Goal: Transaction & Acquisition: Download file/media

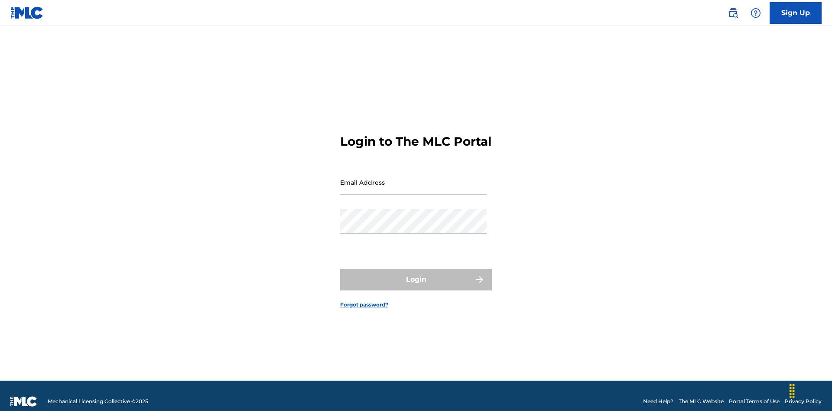
scroll to position [11, 0]
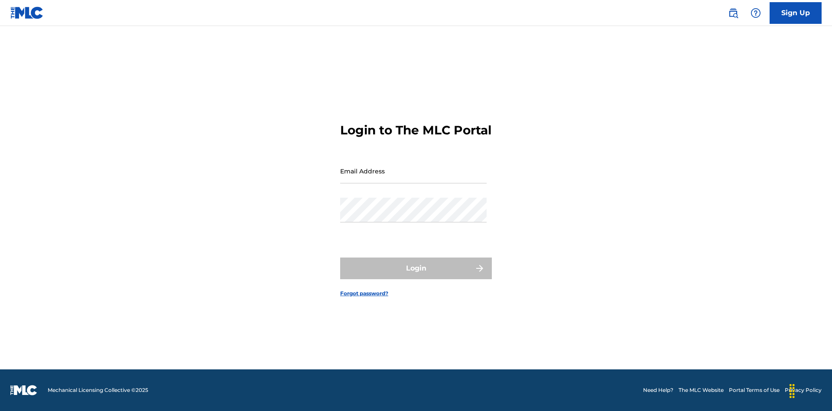
click at [414, 178] on input "Email Address" at bounding box center [413, 171] width 147 height 25
type input "[EMAIL_ADDRESS][DOMAIN_NAME]"
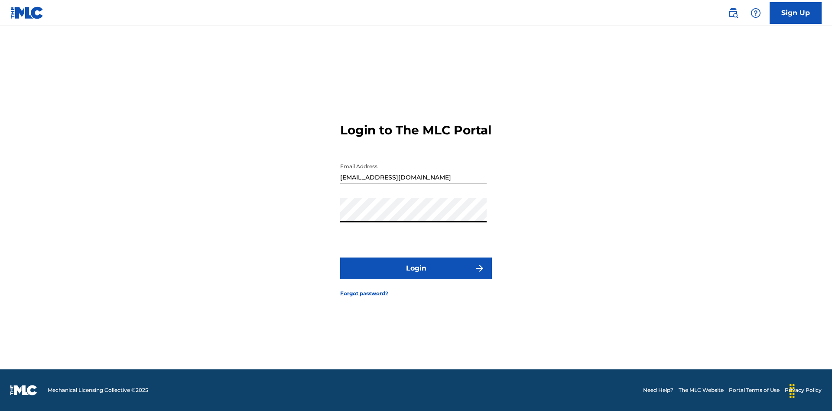
click at [416, 276] on button "Login" at bounding box center [416, 269] width 152 height 22
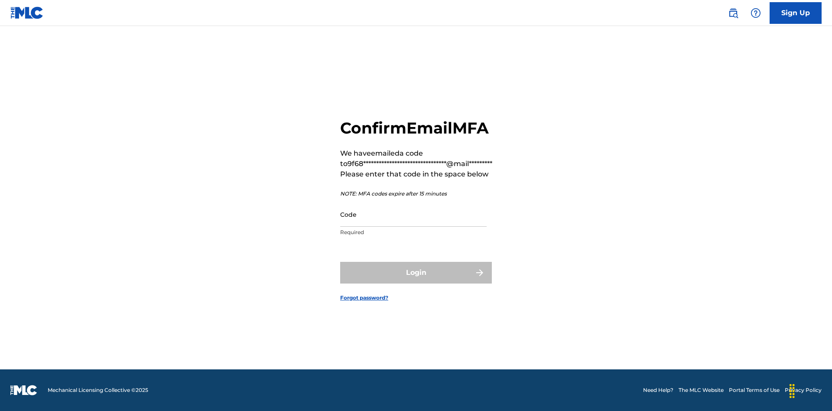
click at [414, 214] on input "Code" at bounding box center [413, 214] width 147 height 25
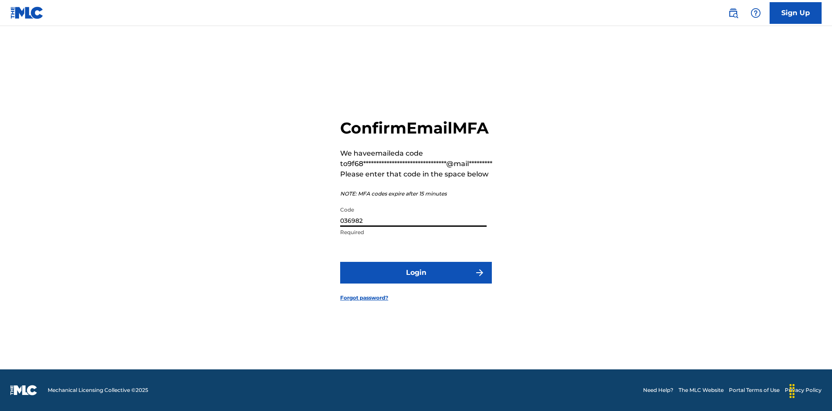
type input "036982"
click at [416, 272] on button "Login" at bounding box center [416, 273] width 152 height 22
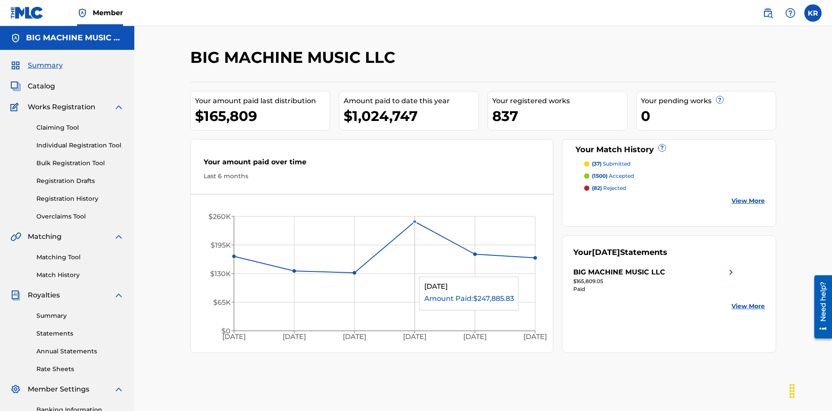
click at [80, 329] on link "Statements" at bounding box center [80, 333] width 88 height 9
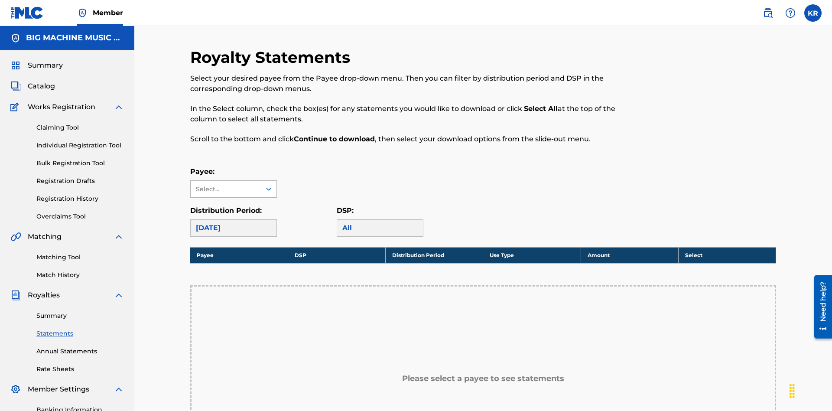
click at [226, 185] on div "Select..." at bounding box center [225, 189] width 59 height 9
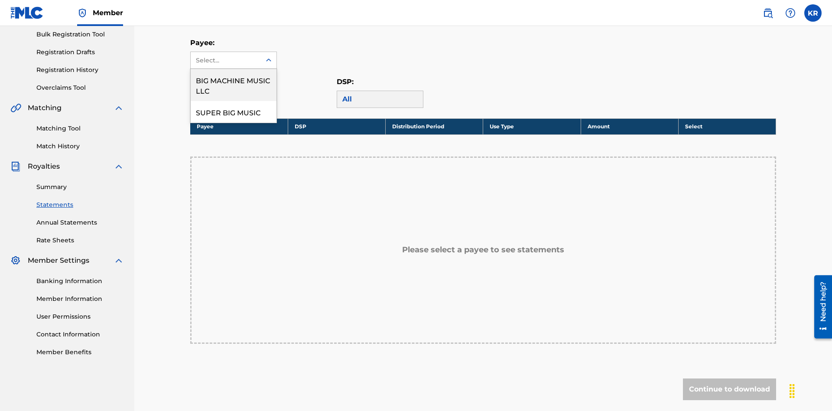
click at [234, 85] on div "BIG MACHINE MUSIC LLC" at bounding box center [234, 85] width 86 height 32
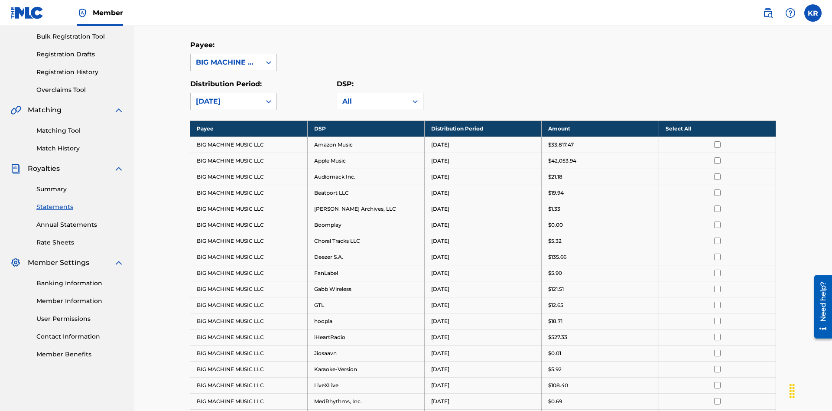
scroll to position [168, 0]
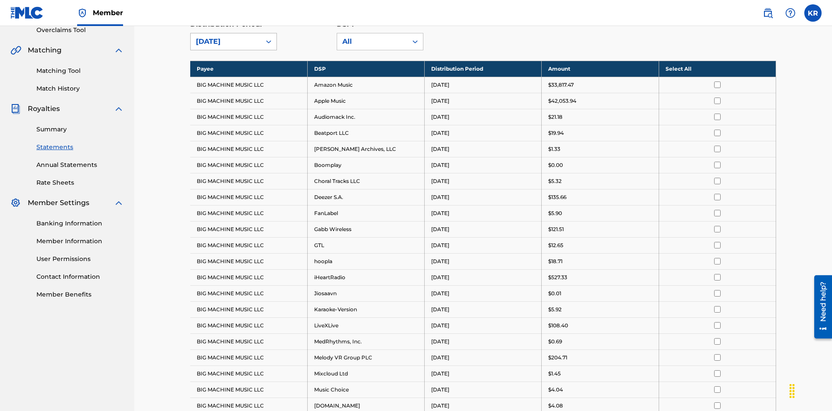
click at [226, 47] on div "[DATE]" at bounding box center [226, 41] width 60 height 10
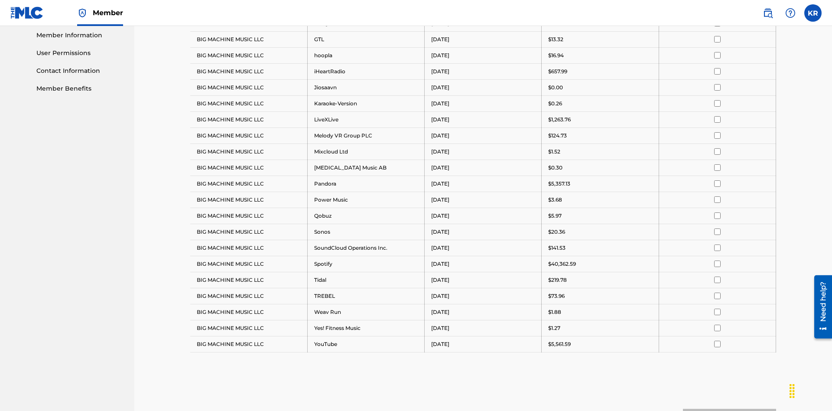
click at [718, 55] on input "checkbox" at bounding box center [718, 55] width 7 height 7
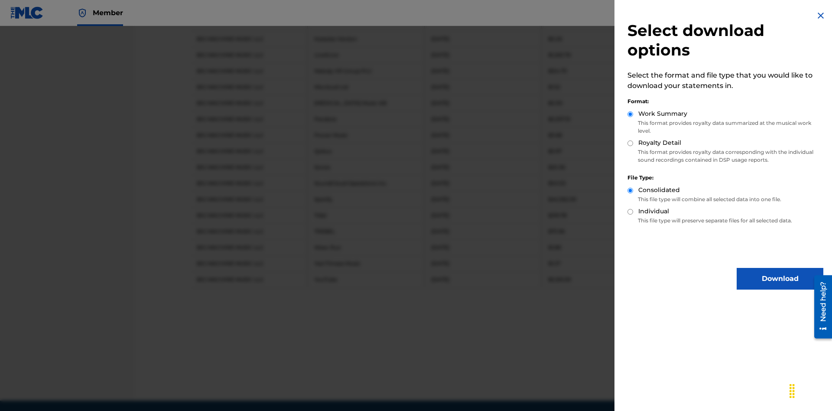
click at [780, 279] on button "Download" at bounding box center [780, 279] width 87 height 22
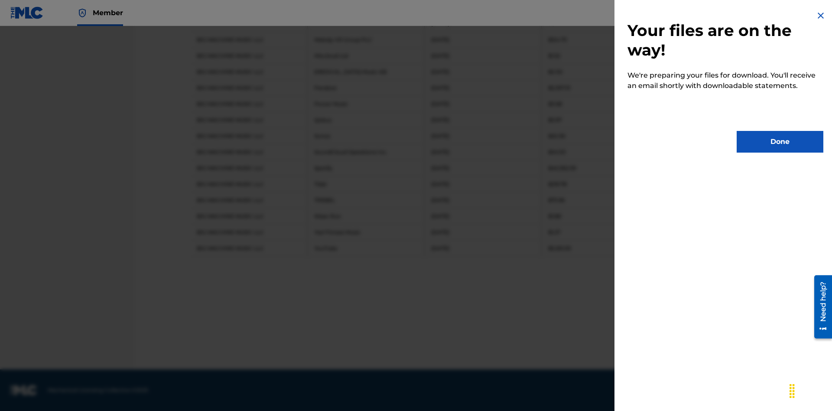
click at [780, 142] on button "Done" at bounding box center [780, 142] width 87 height 22
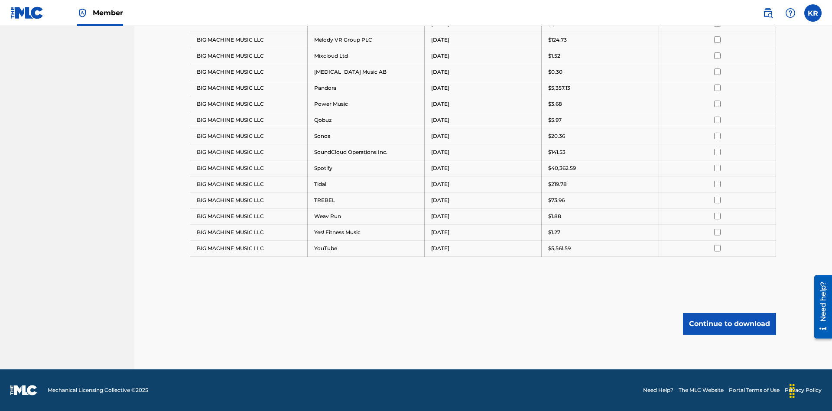
click at [730, 323] on button "Continue to download" at bounding box center [729, 324] width 93 height 22
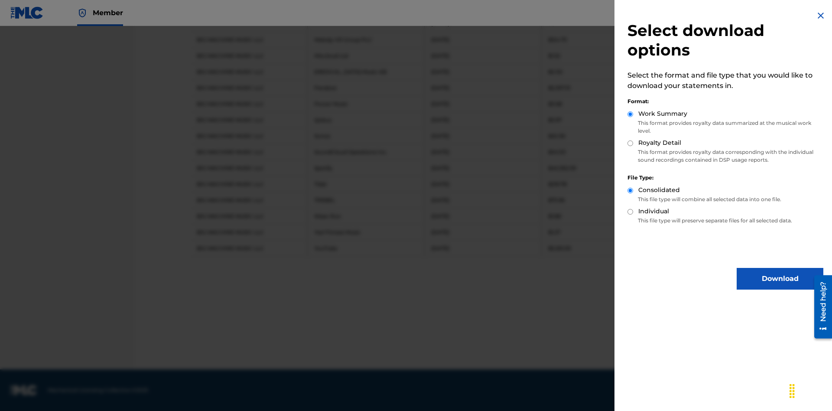
click at [631, 143] on input "Royalty Detail" at bounding box center [631, 143] width 6 height 6
radio input "true"
click at [780, 279] on button "Download" at bounding box center [780, 279] width 87 height 22
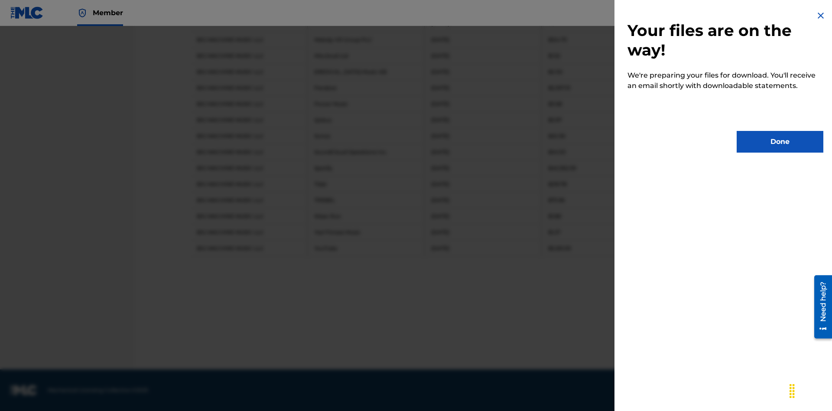
click at [780, 142] on button "Done" at bounding box center [780, 142] width 87 height 22
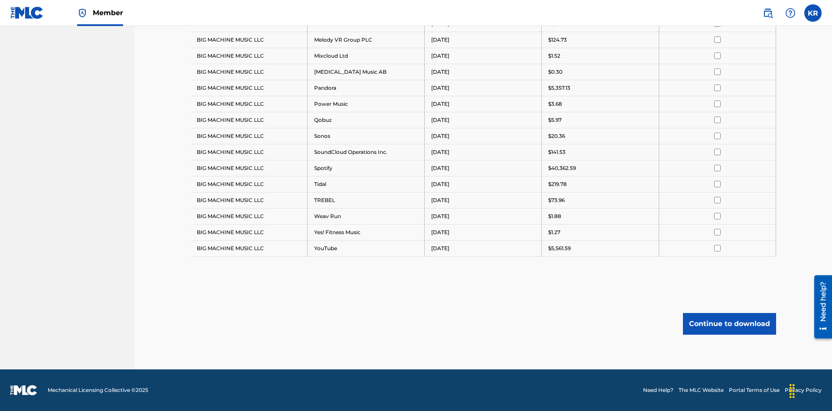
click at [730, 323] on button "Continue to download" at bounding box center [729, 324] width 93 height 22
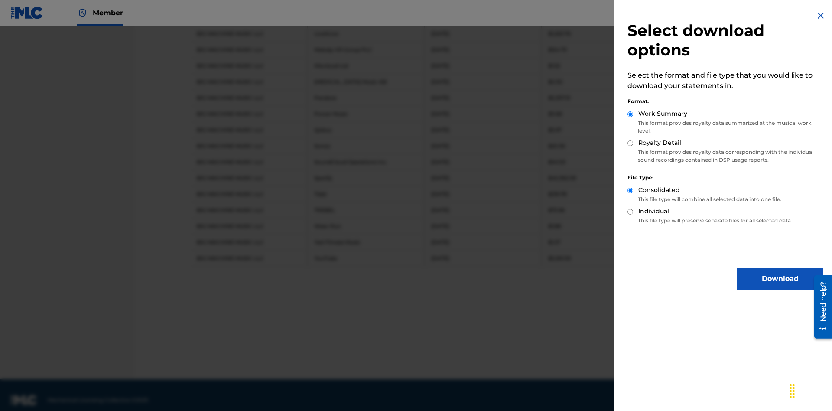
click at [631, 212] on input "Individual" at bounding box center [631, 212] width 6 height 6
radio input "true"
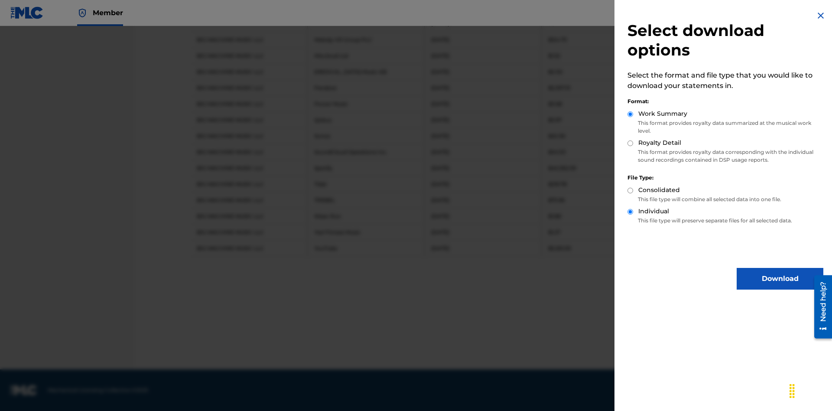
click at [780, 279] on button "Download" at bounding box center [780, 279] width 87 height 22
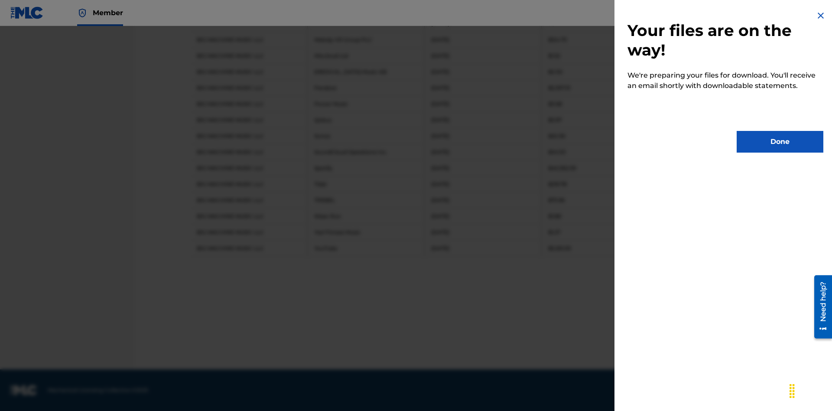
click at [780, 142] on button "Done" at bounding box center [780, 142] width 87 height 22
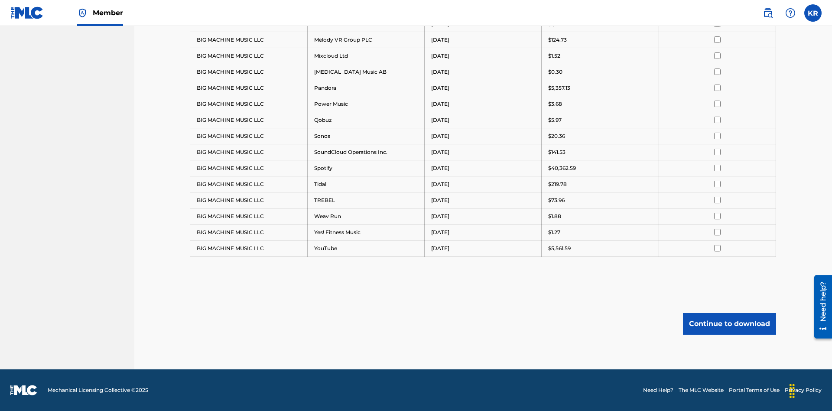
click at [730, 323] on button "Continue to download" at bounding box center [729, 324] width 93 height 22
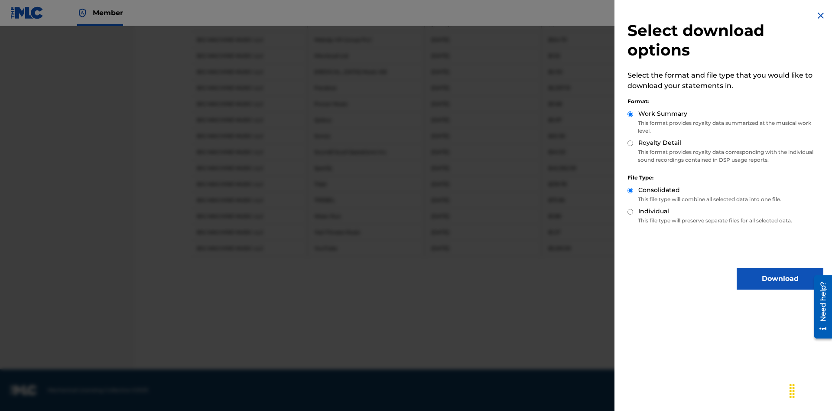
click at [631, 143] on input "Royalty Detail" at bounding box center [631, 143] width 6 height 6
radio input "true"
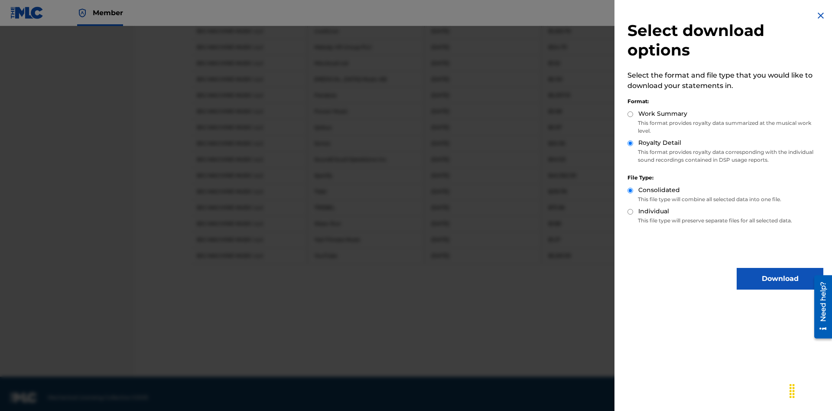
click at [631, 212] on input "Individual" at bounding box center [631, 212] width 6 height 6
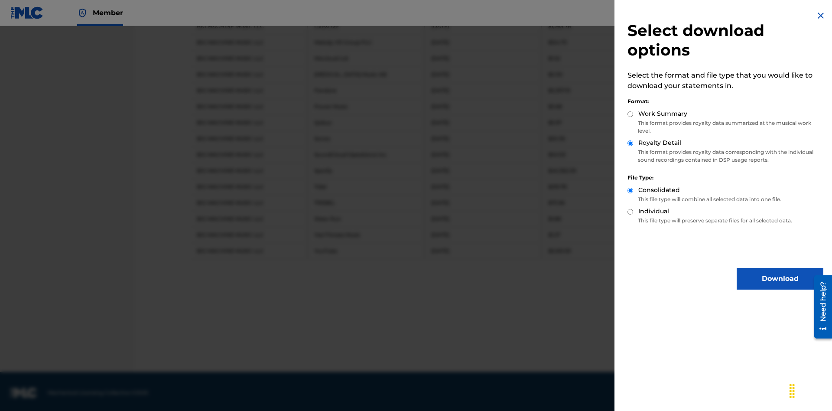
radio input "true"
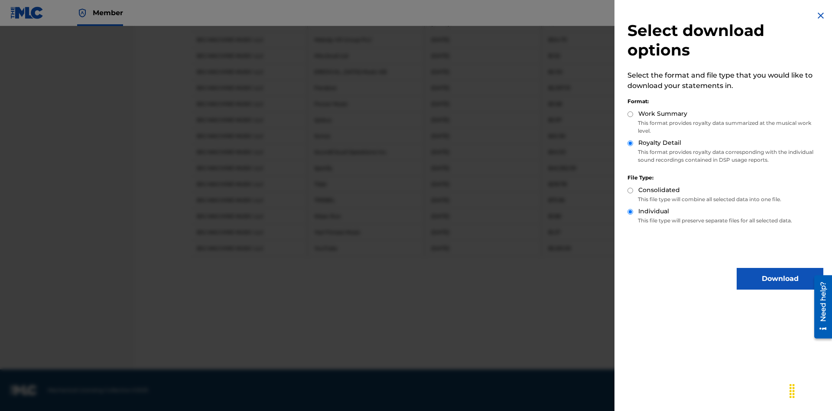
click at [780, 279] on button "Download" at bounding box center [780, 279] width 87 height 22
